Goal: Task Accomplishment & Management: Manage account settings

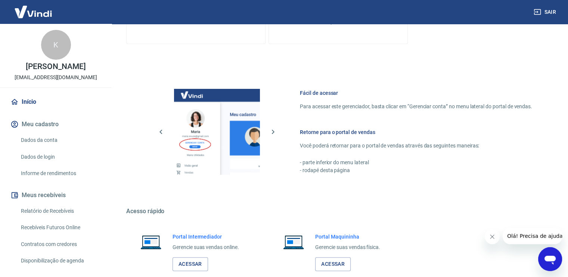
scroll to position [312, 0]
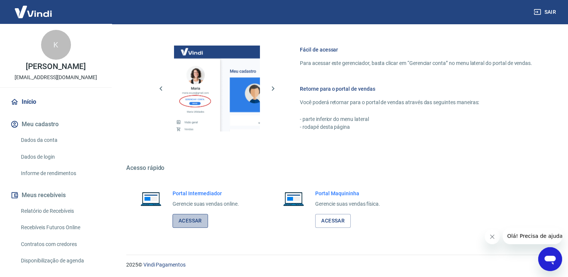
click at [188, 220] on link "Acessar" at bounding box center [190, 221] width 35 height 14
